Goal: Task Accomplishment & Management: Manage account settings

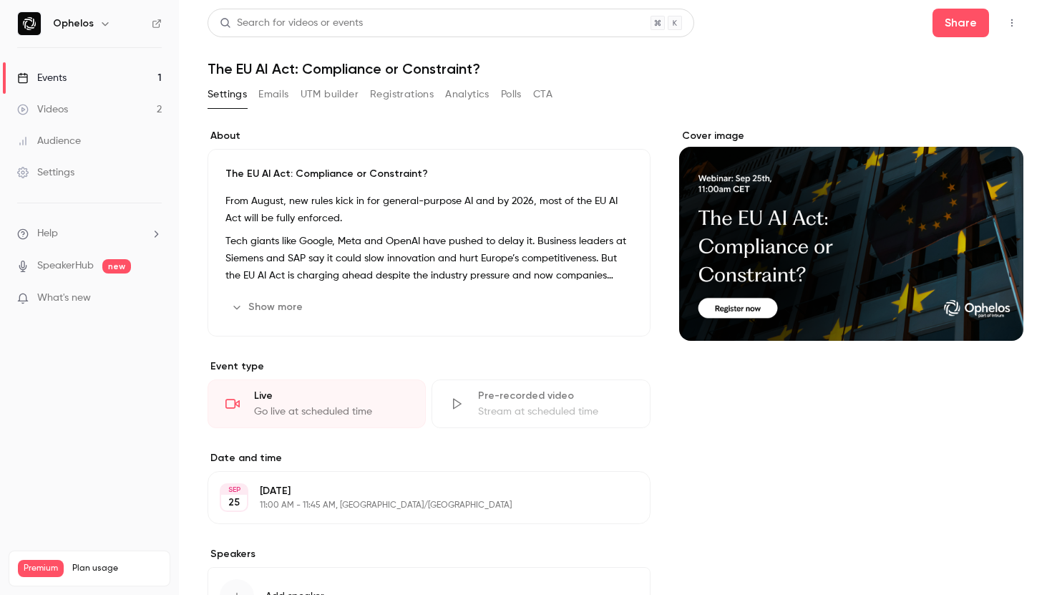
click at [102, 77] on link "Events 1" at bounding box center [89, 77] width 179 height 31
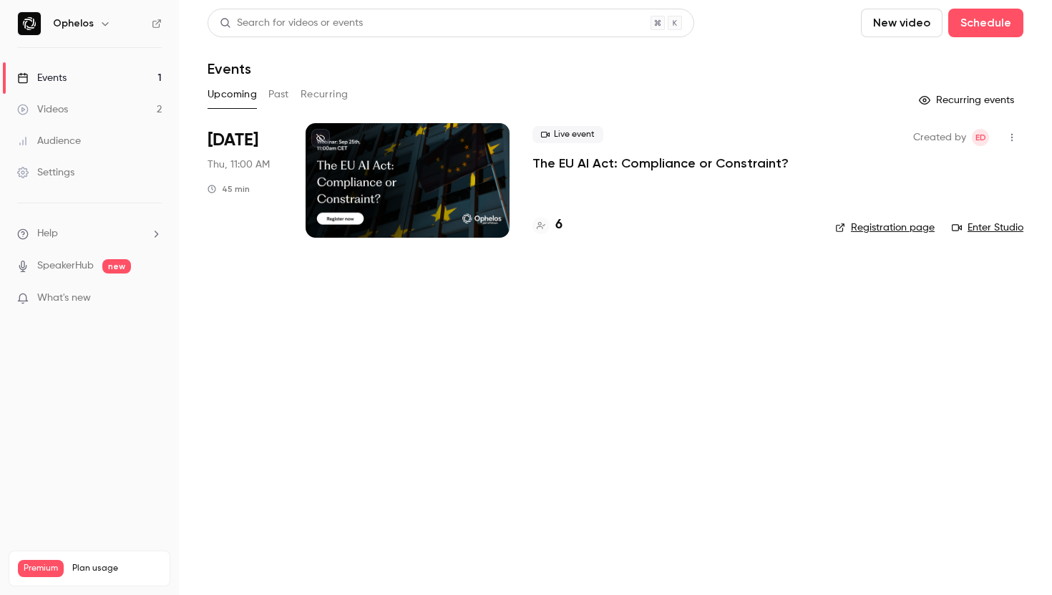
click at [583, 163] on p "The EU AI Act: Compliance or Constraint?" at bounding box center [660, 163] width 256 height 17
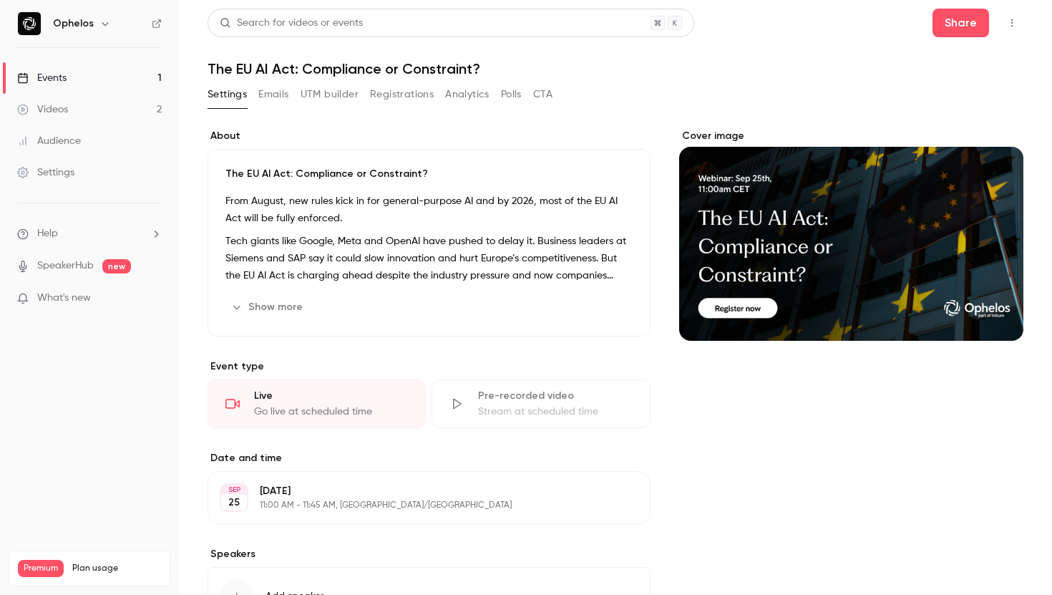
click at [397, 94] on button "Registrations" at bounding box center [402, 94] width 64 height 23
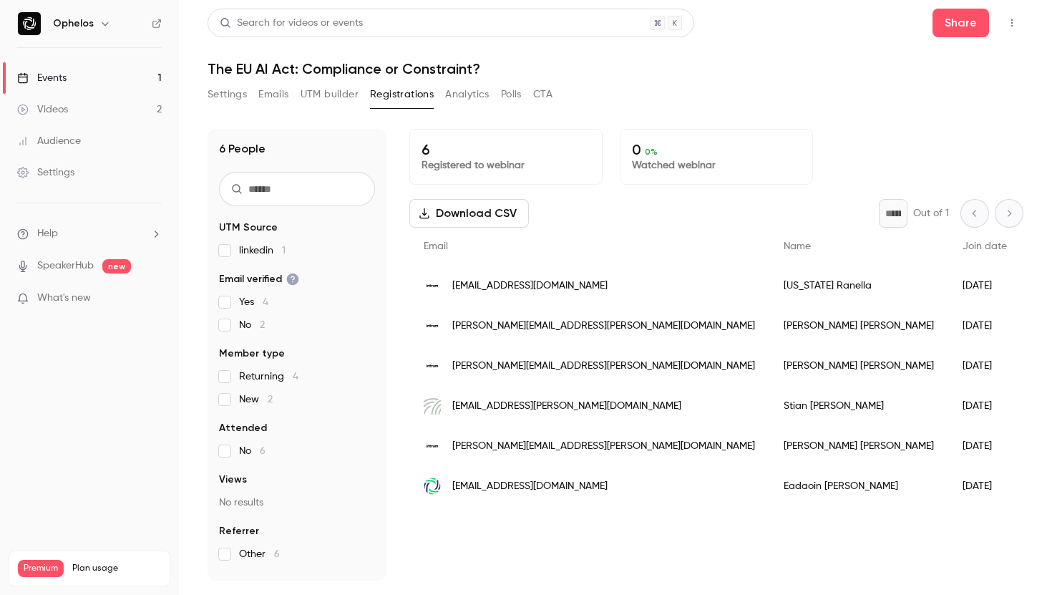
click at [319, 92] on button "UTM builder" at bounding box center [330, 94] width 58 height 23
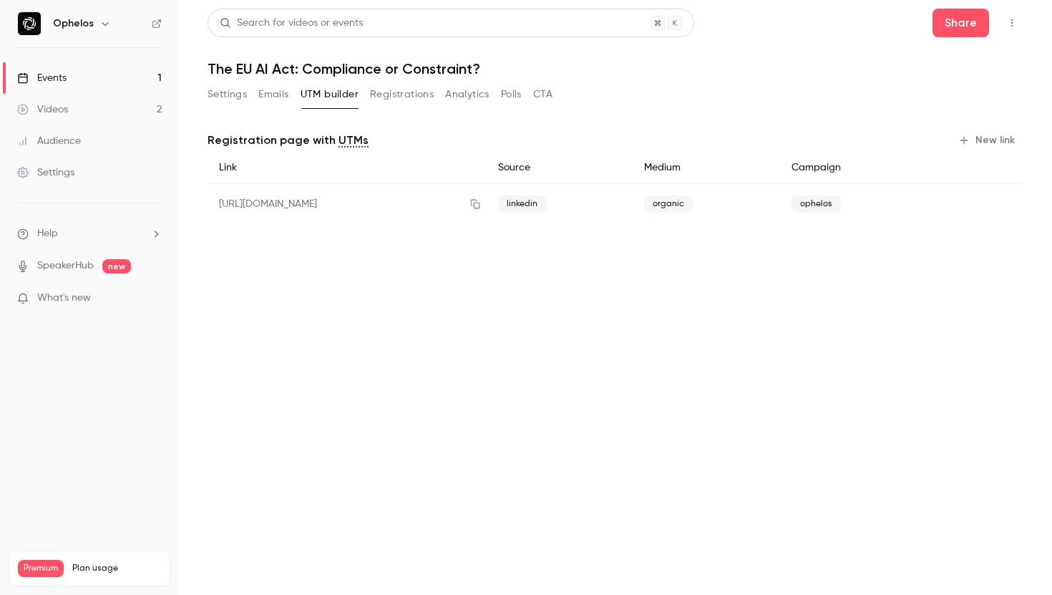
click at [995, 139] on button "New link" at bounding box center [987, 140] width 71 height 23
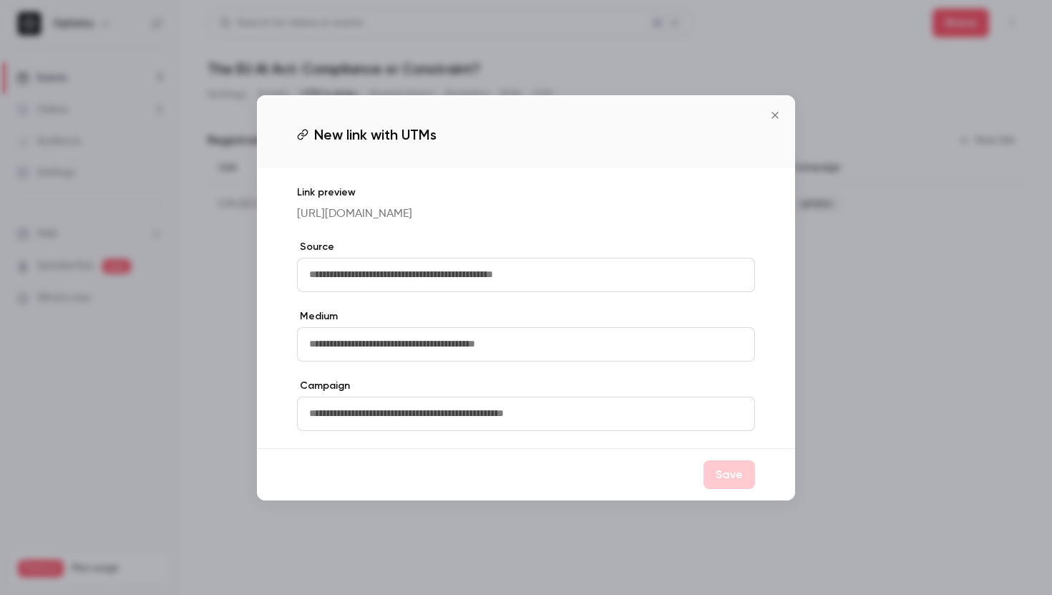
click at [451, 288] on input "text" at bounding box center [526, 275] width 458 height 34
type input "******"
click at [352, 348] on input "text" at bounding box center [526, 344] width 458 height 34
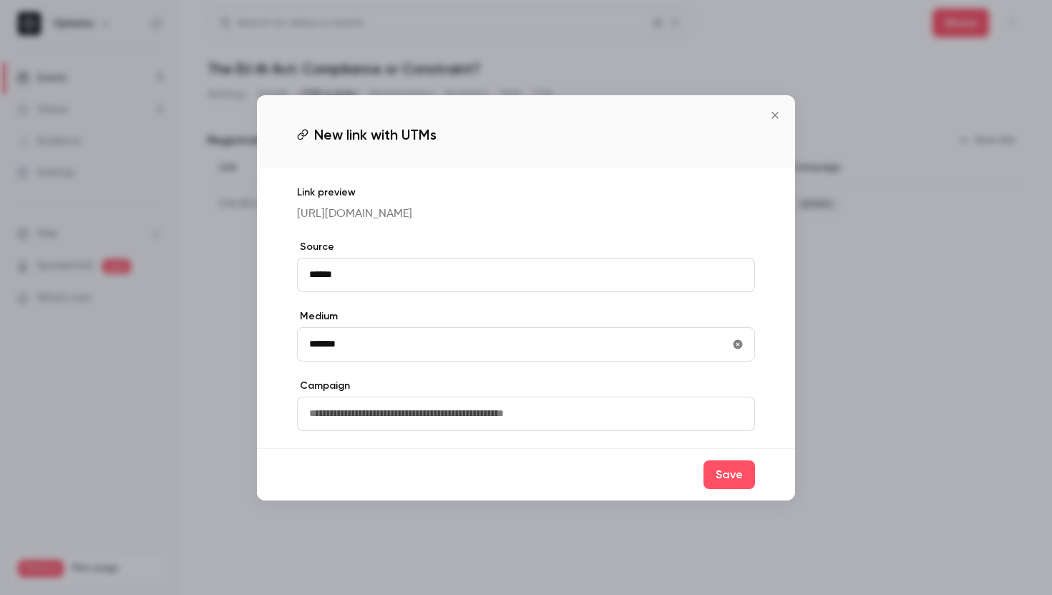
type input "*******"
click at [308, 419] on input "text" at bounding box center [526, 413] width 458 height 34
type input "*******"
click at [722, 484] on button "Save" at bounding box center [729, 474] width 52 height 29
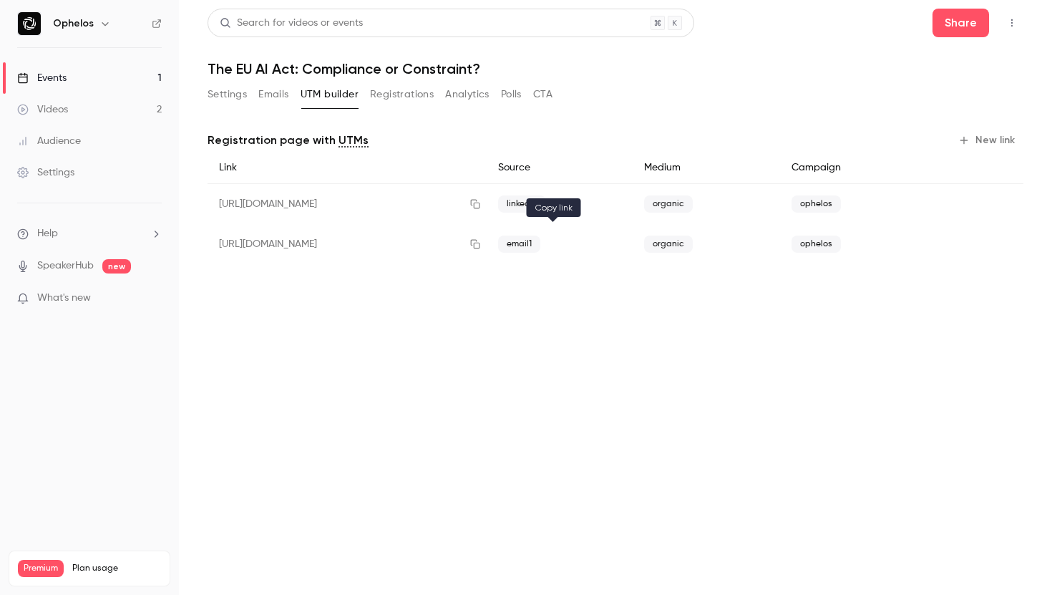
click at [479, 240] on icon "button" at bounding box center [474, 244] width 9 height 9
click at [229, 86] on button "Settings" at bounding box center [227, 94] width 39 height 23
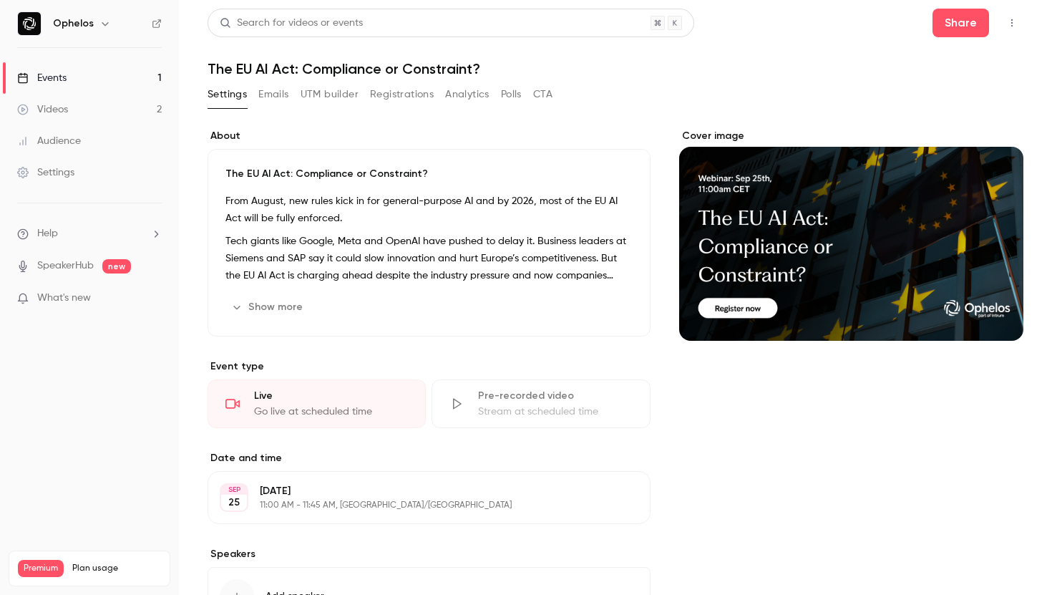
click at [116, 79] on link "Events 1" at bounding box center [89, 77] width 179 height 31
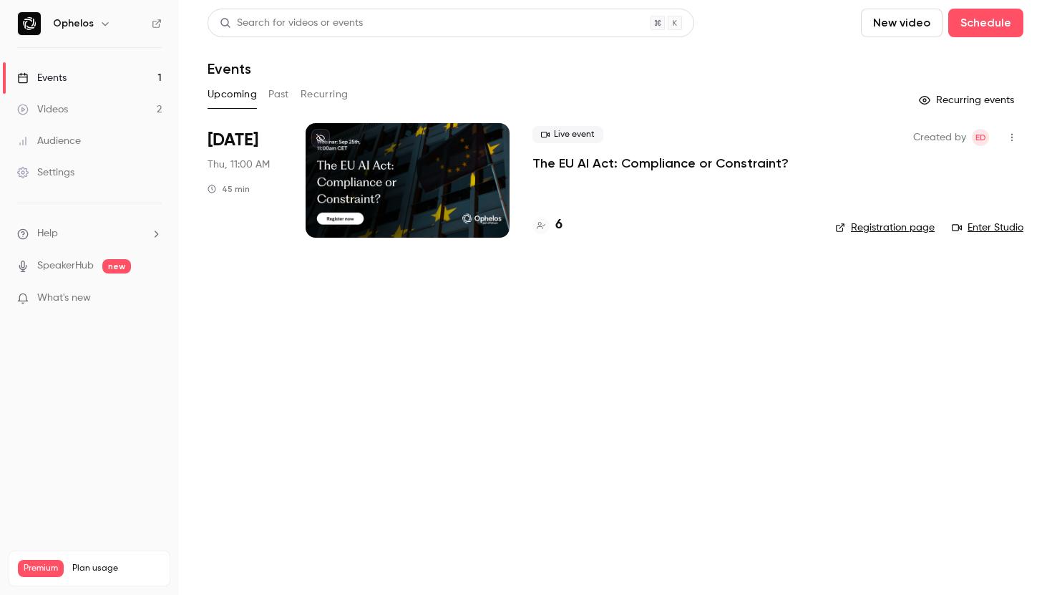
click at [33, 20] on img at bounding box center [29, 23] width 23 height 23
click at [80, 25] on h6 "Ophelos" at bounding box center [73, 23] width 41 height 14
click at [106, 29] on button "button" at bounding box center [105, 23] width 17 height 17
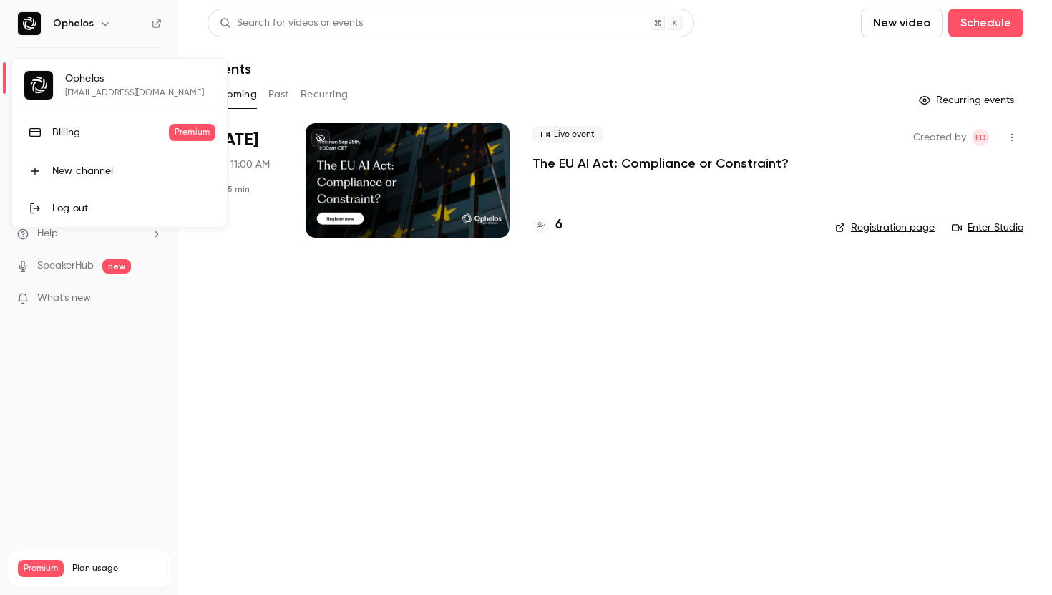
click at [27, 92] on div "Ophelos eadaoin@ophelos.com Billing Premium New channel Log out" at bounding box center [119, 143] width 215 height 168
click at [114, 27] on div at bounding box center [526, 297] width 1052 height 595
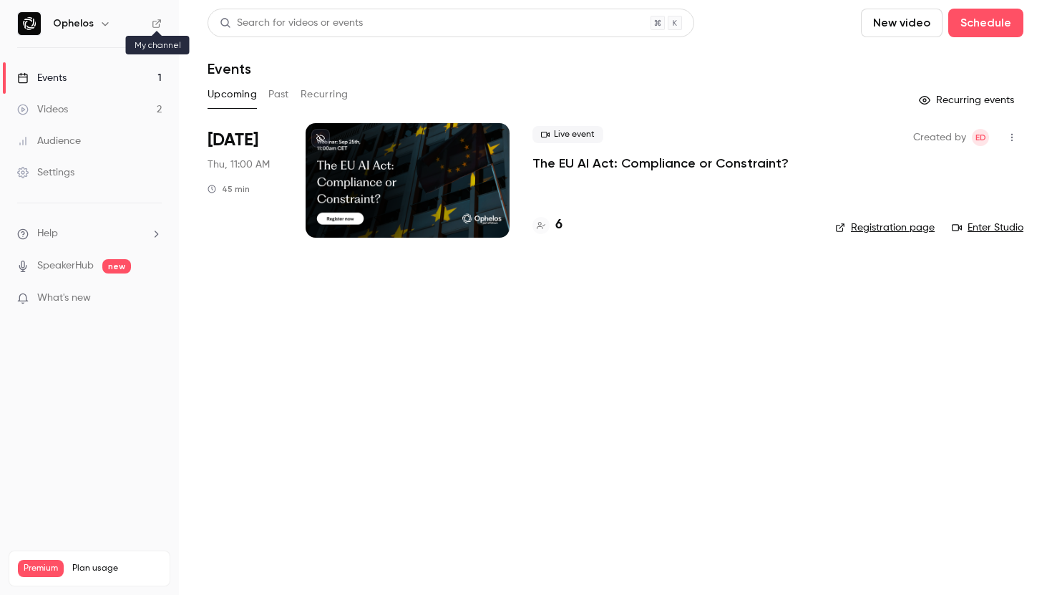
click at [157, 20] on icon at bounding box center [156, 23] width 9 height 9
click at [599, 160] on p "The EU AI Act: Compliance or Constraint?" at bounding box center [660, 163] width 256 height 17
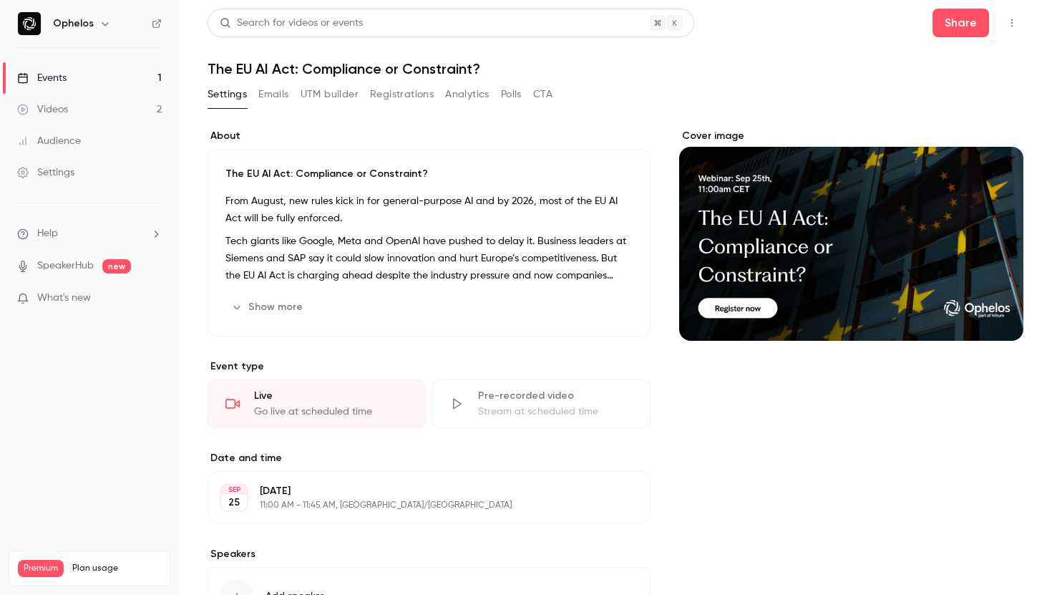
click at [402, 94] on button "Registrations" at bounding box center [402, 94] width 64 height 23
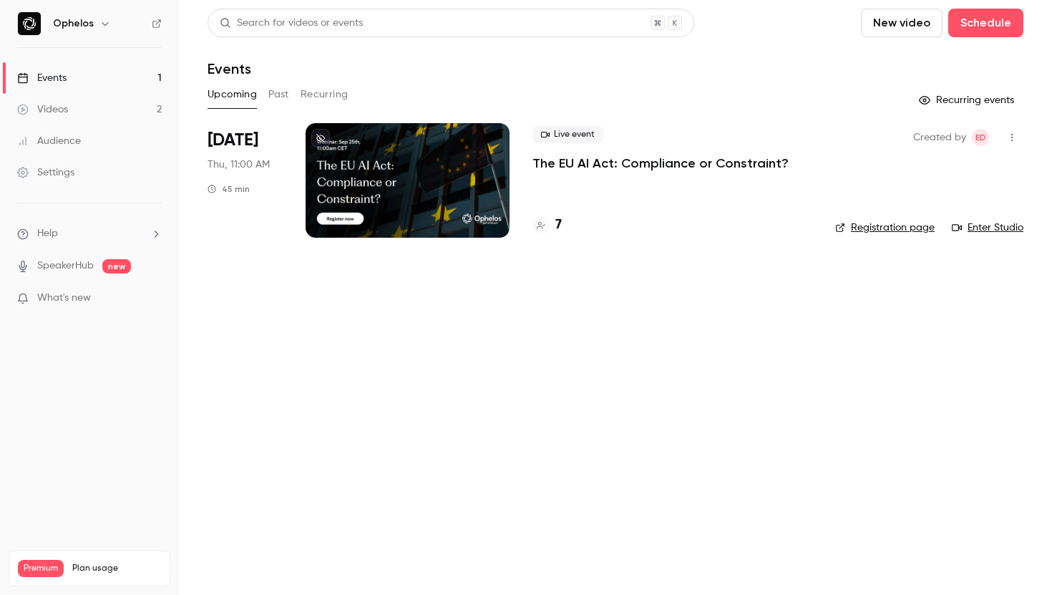
click at [572, 163] on p "The EU AI Act: Compliance or Constraint?" at bounding box center [660, 163] width 256 height 17
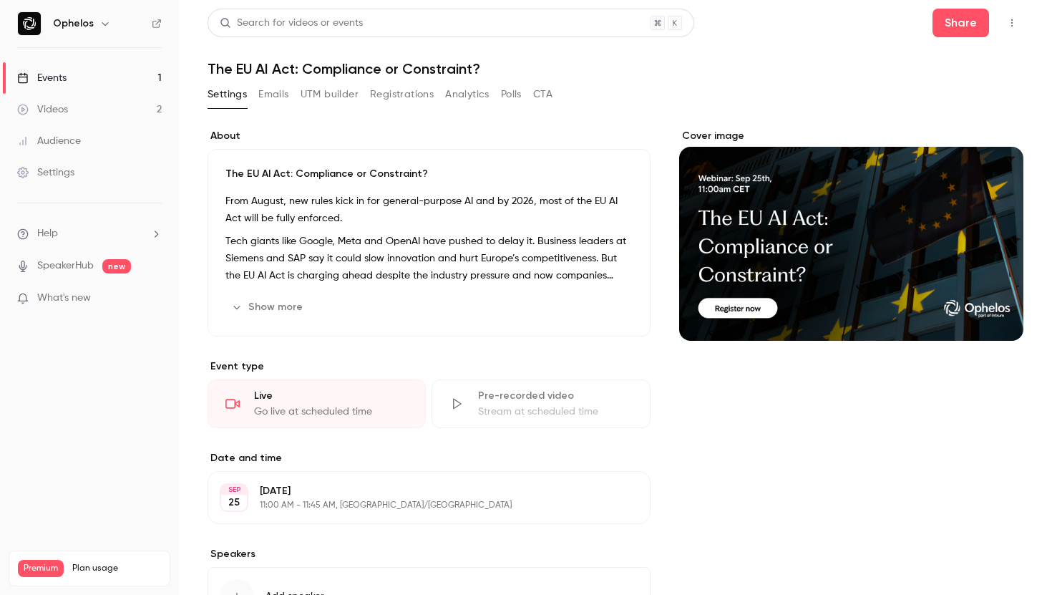
click at [384, 96] on button "Registrations" at bounding box center [402, 94] width 64 height 23
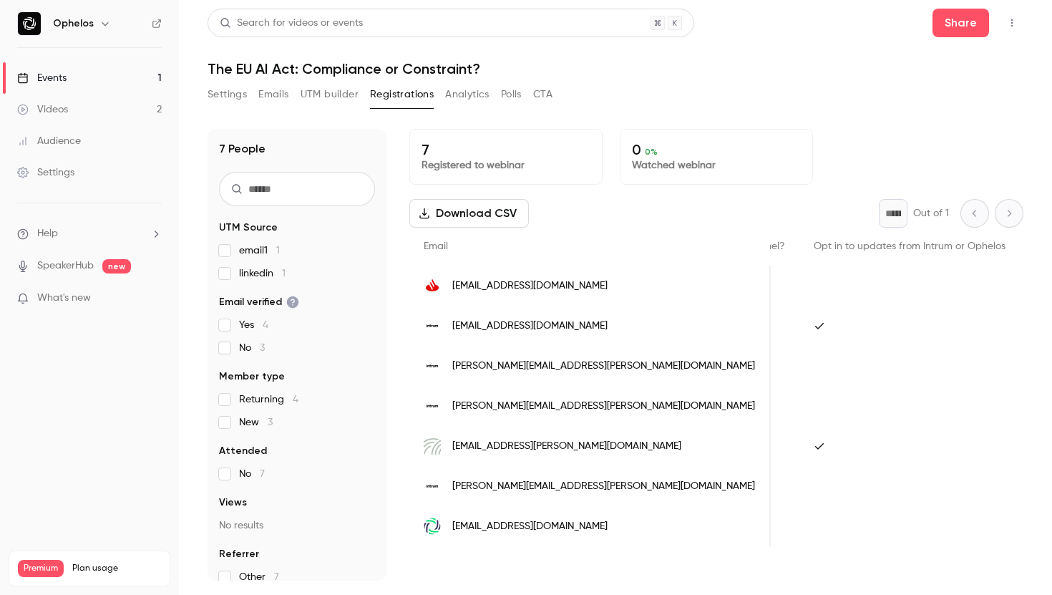
scroll to position [0, 1571]
click at [527, 453] on span "[EMAIL_ADDRESS][PERSON_NAME][DOMAIN_NAME]" at bounding box center [566, 446] width 229 height 15
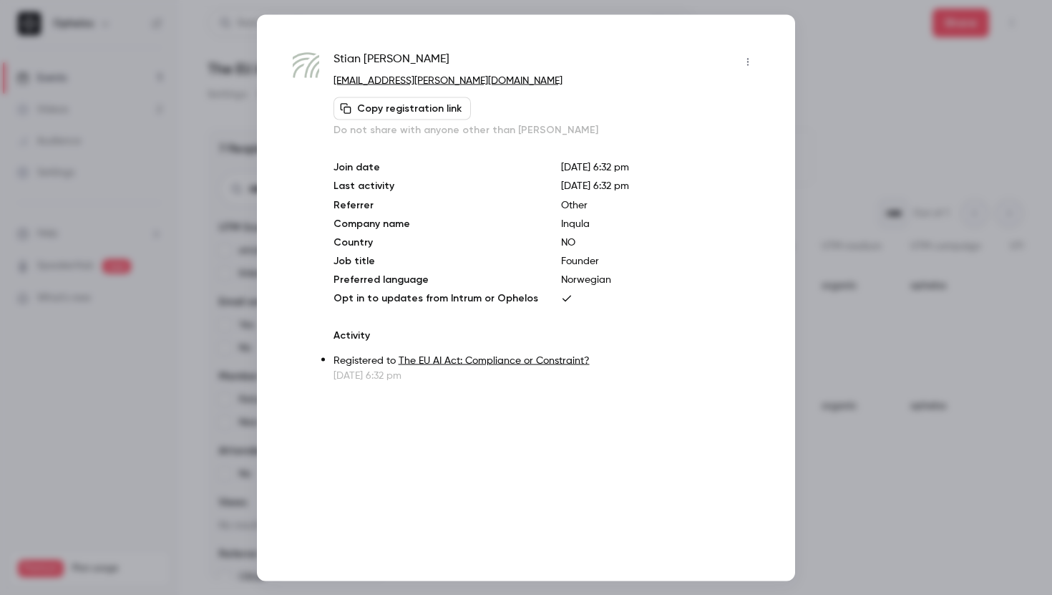
click at [850, 143] on div at bounding box center [526, 297] width 1052 height 595
